Goal: Task Accomplishment & Management: Use online tool/utility

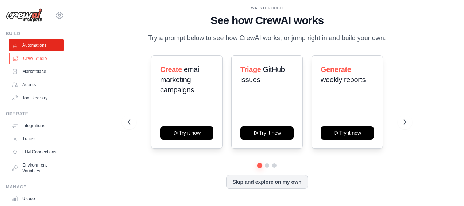
click at [34, 58] on link "Crew Studio" at bounding box center [36, 59] width 55 height 12
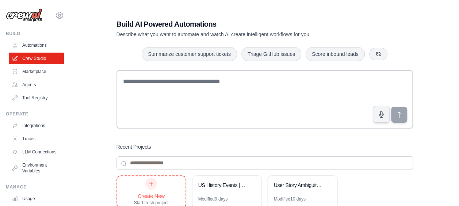
click at [153, 187] on div at bounding box center [151, 184] width 12 height 12
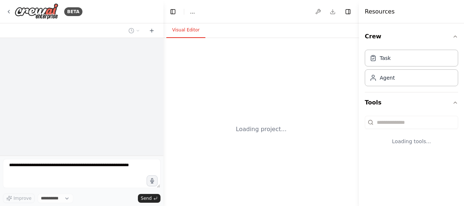
select select "****"
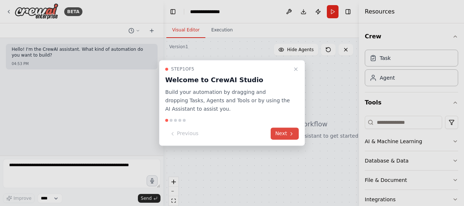
click at [290, 139] on button "Next" at bounding box center [285, 134] width 28 height 12
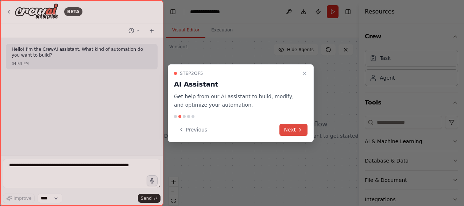
click at [295, 132] on button "Next" at bounding box center [294, 130] width 28 height 12
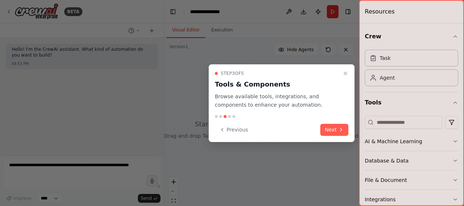
click at [295, 132] on div "Previous Next" at bounding box center [282, 130] width 134 height 12
click at [347, 72] on icon "Close walkthrough" at bounding box center [346, 73] width 6 height 6
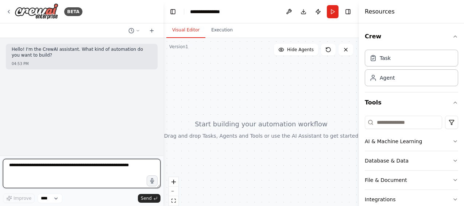
click at [35, 168] on textarea at bounding box center [82, 173] width 158 height 29
type textarea "**********"
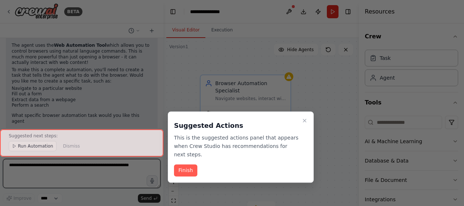
scroll to position [315, 0]
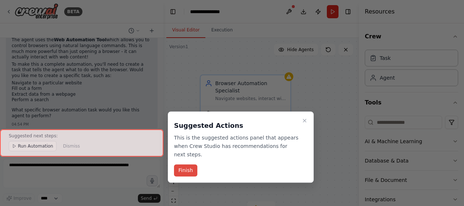
click at [189, 165] on button "Finish" at bounding box center [185, 171] width 23 height 12
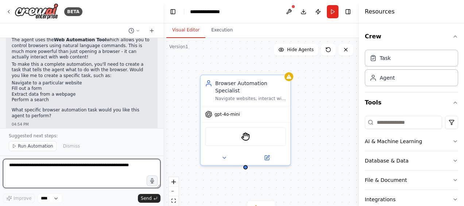
click at [43, 169] on textarea at bounding box center [82, 173] width 158 height 29
click at [54, 166] on textarea "**********" at bounding box center [82, 173] width 158 height 29
paste textarea "**********"
type textarea "**********"
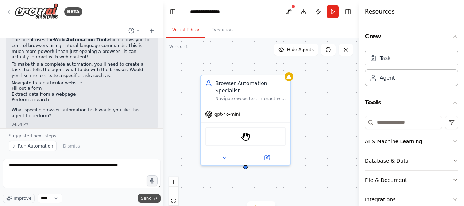
click at [147, 199] on span "Send" at bounding box center [146, 198] width 11 height 6
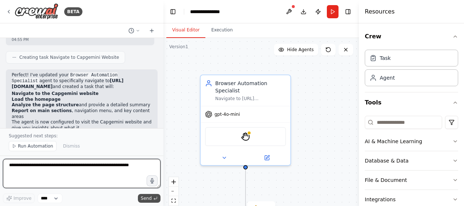
scroll to position [528, 0]
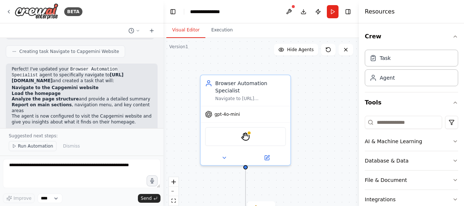
click at [39, 147] on span "Run Automation" at bounding box center [35, 146] width 35 height 6
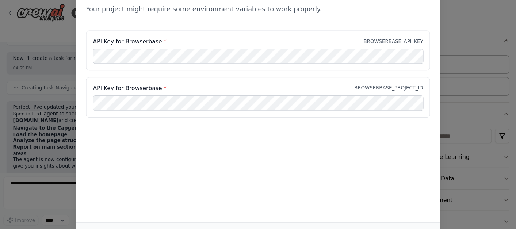
scroll to position [500, 0]
click at [204, 15] on div "Environment configuration Your project might require some environment variables…" at bounding box center [232, 4] width 327 height 47
click at [350, 39] on p "BROWSERBASE_API_KEY" at bounding box center [354, 37] width 54 height 6
click at [266, 170] on div "Environment configuration Your project might require some environment variables…" at bounding box center [232, 90] width 327 height 219
click at [461, 190] on div "Environment configuration Your project might require some environment variables…" at bounding box center [232, 103] width 464 height 206
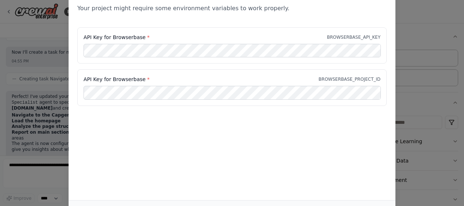
click at [461, 190] on div "Environment configuration Your project might require some environment variables…" at bounding box center [232, 103] width 464 height 206
click at [460, 168] on div "Environment configuration Your project might require some environment variables…" at bounding box center [232, 103] width 464 height 206
click at [336, 179] on div "Environment configuration Your project might require some environment variables…" at bounding box center [232, 90] width 327 height 219
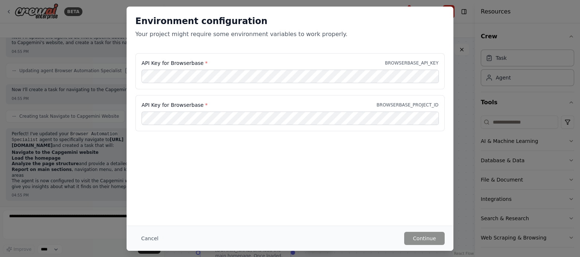
scroll to position [450, 0]
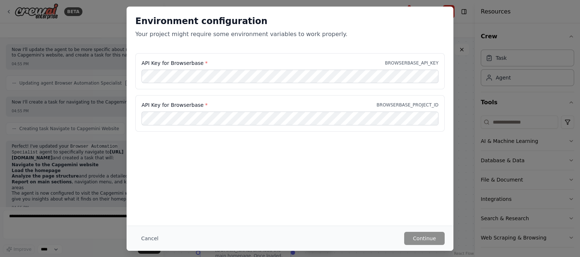
drag, startPoint x: 431, startPoint y: 1, endPoint x: 270, endPoint y: 176, distance: 238.4
click at [270, 176] on div "Environment configuration Your project might require some environment variables…" at bounding box center [290, 116] width 327 height 219
click at [151, 205] on button "Cancel" at bounding box center [149, 238] width 29 height 13
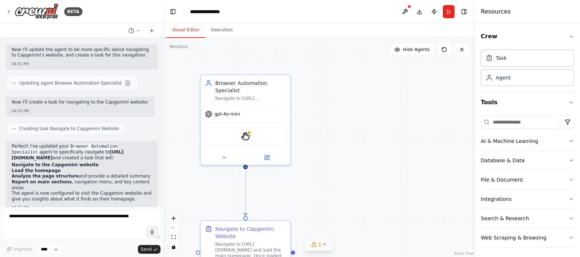
click at [327, 205] on icon at bounding box center [325, 245] width 6 height 6
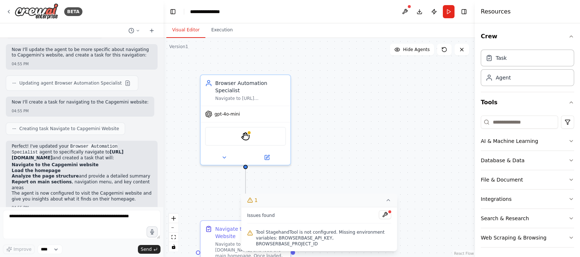
click at [296, 205] on span "Tool StagehandTool is not configured. Missing environment variables: BROWSERBAS…" at bounding box center [323, 239] width 135 height 18
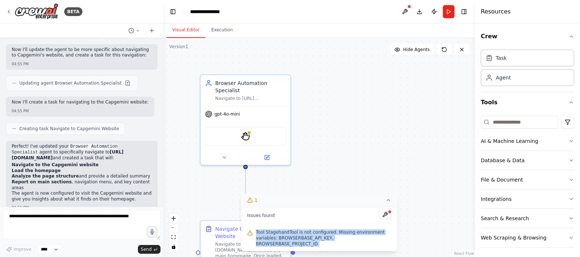
click at [296, 205] on span "Tool StagehandTool is not configured. Missing environment variables: BROWSERBAS…" at bounding box center [323, 239] width 135 height 18
copy div "Tool StagehandTool is not configured. Missing environment variables: BROWSERBAS…"
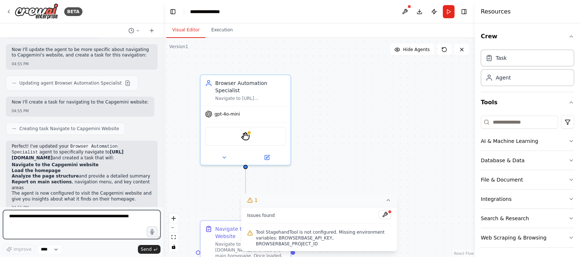
click at [109, 205] on textarea at bounding box center [82, 224] width 158 height 29
paste textarea "**********"
type textarea "**********"
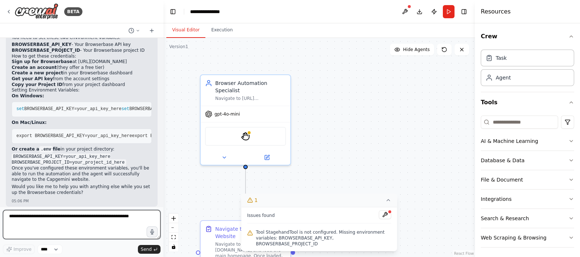
scroll to position [718, 0]
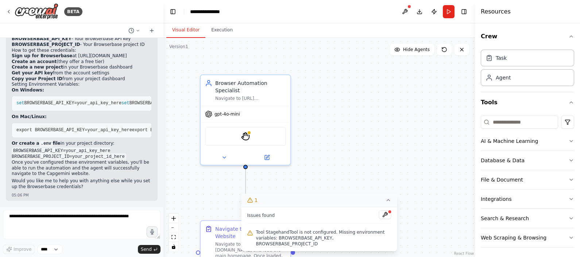
click at [120, 70] on li "Get your API key from the account settings" at bounding box center [82, 73] width 140 height 6
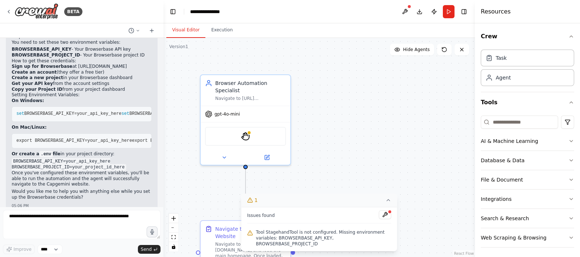
scroll to position [700, 0]
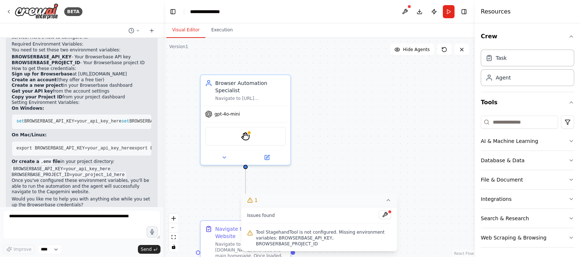
click at [90, 72] on li "Sign up for Browserbase at https://browserbase.com" at bounding box center [82, 75] width 140 height 6
click at [72, 66] on h2 "How to get these credentials:" at bounding box center [82, 69] width 140 height 6
click at [68, 72] on li "Sign up for Browserbase at https://browserbase.com" at bounding box center [82, 75] width 140 height 6
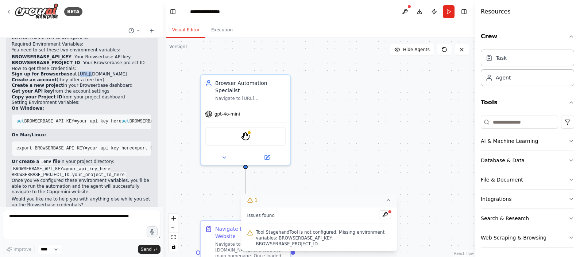
click at [68, 72] on li "Sign up for Browserbase at https://browserbase.com" at bounding box center [82, 75] width 140 height 6
drag, startPoint x: 68, startPoint y: 65, endPoint x: 86, endPoint y: 103, distance: 42.4
click at [86, 103] on div "The Web Automation Tool (StagehandTool) requires configuration with Browserbase…" at bounding box center [82, 116] width 140 height 186
click at [72, 72] on li "Sign up for Browserbase at https://browserbase.com" at bounding box center [82, 75] width 140 height 6
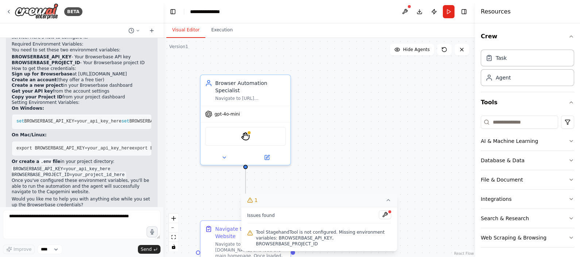
drag, startPoint x: 72, startPoint y: 63, endPoint x: 107, endPoint y: 89, distance: 44.0
click at [107, 100] on h2 "Setting Environment Variables:" at bounding box center [82, 103] width 140 height 6
click at [108, 89] on li "Get your API key from the account settings" at bounding box center [82, 92] width 140 height 6
click at [113, 83] on li "Create a new project in your Browserbase dashboard" at bounding box center [82, 86] width 140 height 6
click at [102, 95] on li "Copy your Project ID from your project dashboard" at bounding box center [82, 98] width 140 height 6
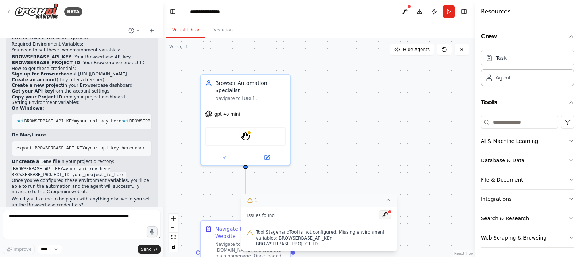
click at [383, 205] on button at bounding box center [385, 215] width 12 height 9
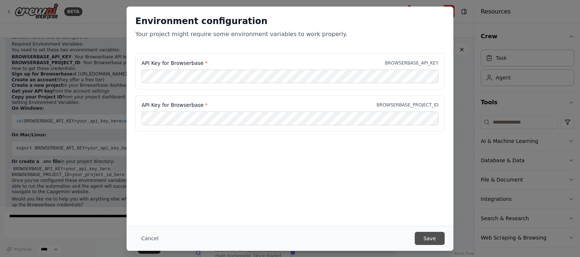
click at [432, 205] on button "Save" at bounding box center [430, 238] width 30 height 13
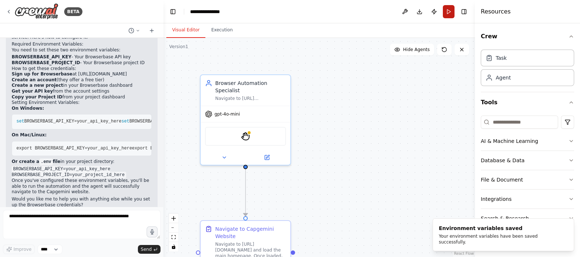
click at [449, 10] on button "Run" at bounding box center [449, 11] width 12 height 13
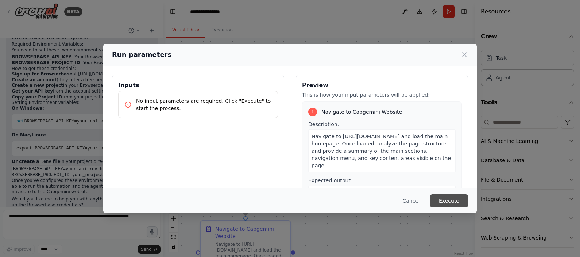
click at [447, 200] on button "Execute" at bounding box center [449, 201] width 38 height 13
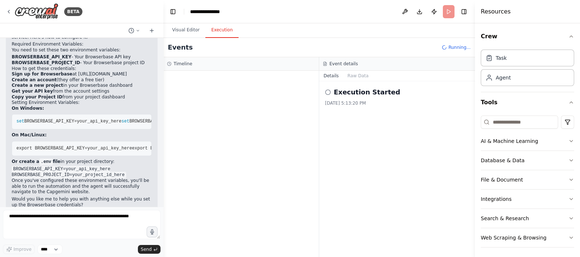
click at [212, 26] on button "Execution" at bounding box center [221, 30] width 33 height 15
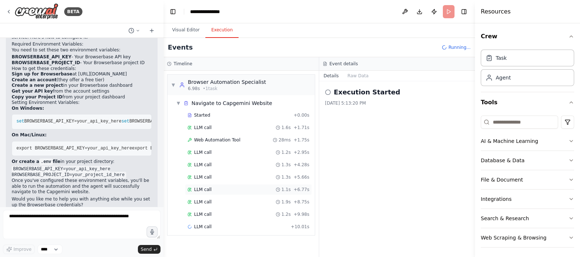
click at [203, 188] on span "LLM call" at bounding box center [203, 190] width 18 height 6
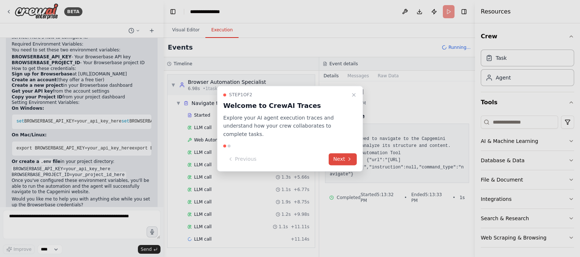
click at [342, 154] on button "Next" at bounding box center [343, 159] width 28 height 12
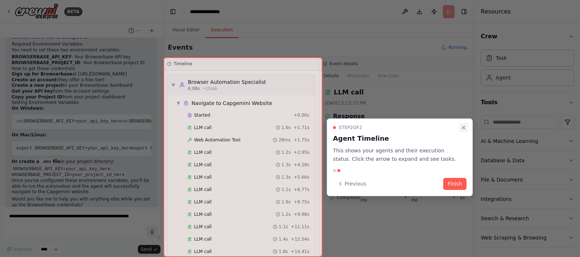
click at [462, 126] on icon "Close walkthrough" at bounding box center [464, 128] width 6 height 6
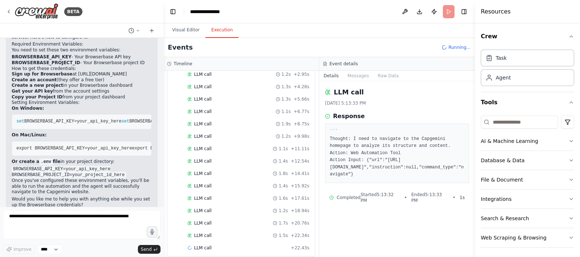
scroll to position [83, 0]
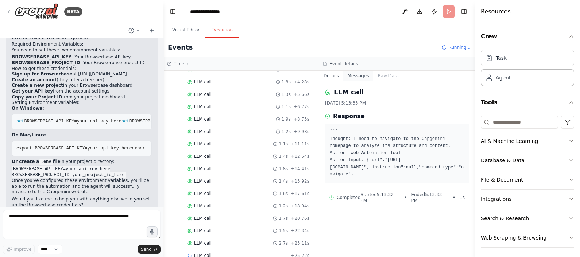
click at [359, 73] on button "Messages" at bounding box center [358, 76] width 30 height 10
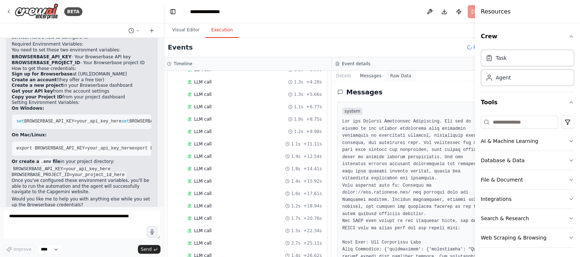
click at [387, 76] on button "Raw Data" at bounding box center [401, 76] width 30 height 10
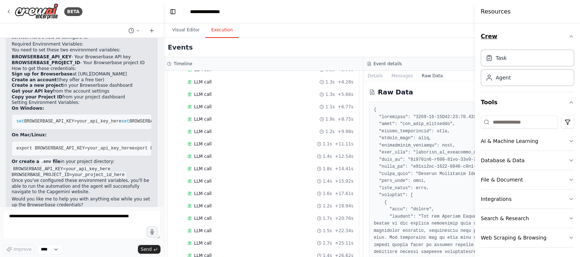
click at [464, 37] on icon "button" at bounding box center [572, 37] width 6 height 6
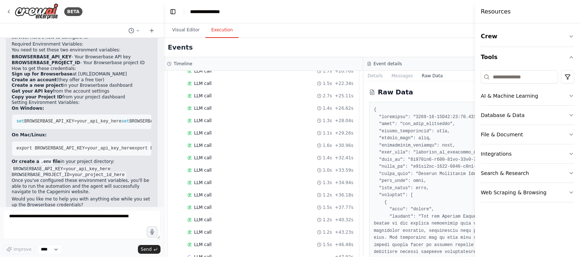
scroll to position [243, 0]
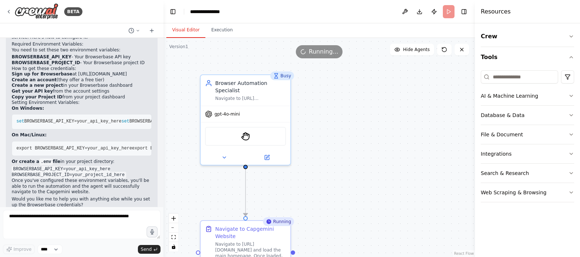
click at [186, 30] on button "Visual Editor" at bounding box center [185, 30] width 39 height 15
click at [398, 151] on div ".deletable-edge-delete-btn { width: 20px; height: 20px; border: 0px solid #ffff…" at bounding box center [319, 147] width 312 height 219
click at [363, 182] on div ".deletable-edge-delete-btn { width: 20px; height: 20px; border: 0px solid #ffff…" at bounding box center [319, 147] width 312 height 219
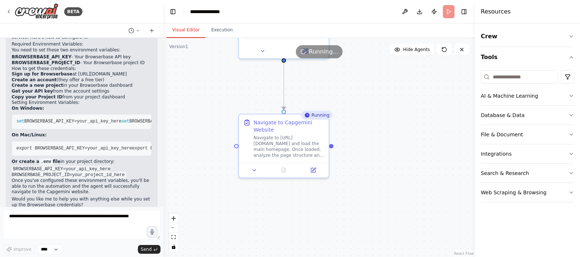
drag, startPoint x: 420, startPoint y: 125, endPoint x: 429, endPoint y: 64, distance: 62.0
click at [429, 64] on div ".deletable-edge-delete-btn { width: 20px; height: 20px; border: 0px solid #ffff…" at bounding box center [319, 147] width 312 height 219
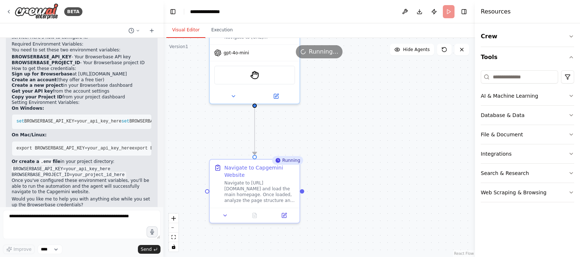
click at [429, 64] on div ".deletable-edge-delete-btn { width: 20px; height: 20px; border: 0px solid #ffff…" at bounding box center [319, 147] width 312 height 219
click at [221, 28] on button "Execution" at bounding box center [221, 30] width 33 height 15
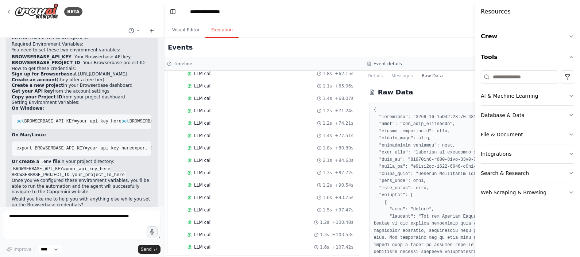
scroll to position [463, 0]
click at [186, 28] on button "Visual Editor" at bounding box center [185, 30] width 39 height 15
